Goal: Information Seeking & Learning: Learn about a topic

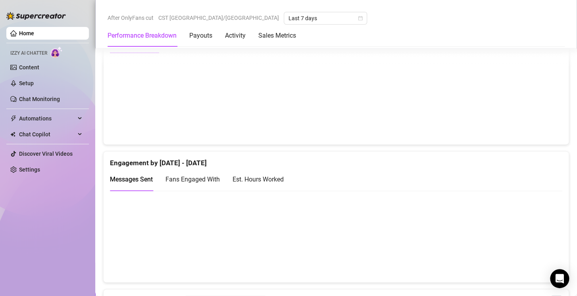
scroll to position [452, 0]
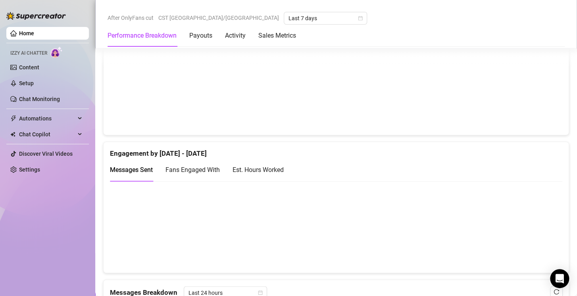
click at [265, 167] on div "Est. Hours Worked" at bounding box center [258, 170] width 51 height 10
drag, startPoint x: 477, startPoint y: 236, endPoint x: 452, endPoint y: 243, distance: 25.4
click at [452, 243] on canvas at bounding box center [333, 226] width 446 height 79
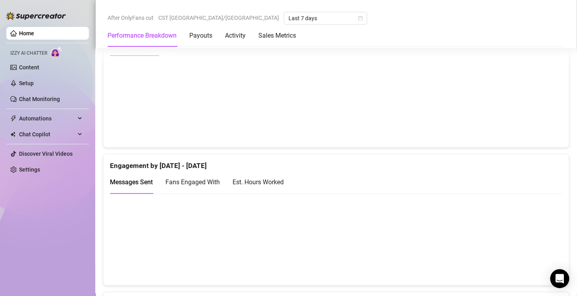
scroll to position [440, 0]
click at [272, 182] on div "Est. Hours Worked" at bounding box center [258, 183] width 51 height 10
